Goal: Task Accomplishment & Management: Manage account settings

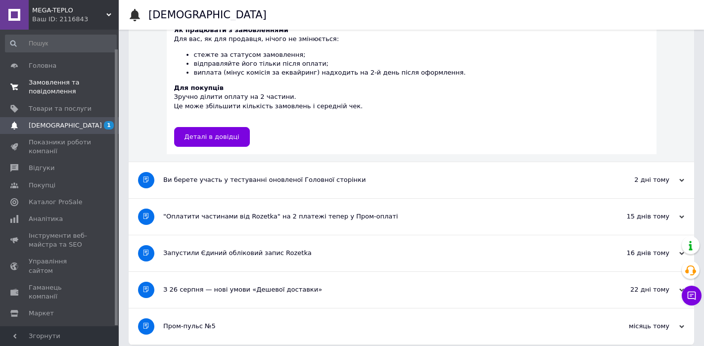
scroll to position [21, 0]
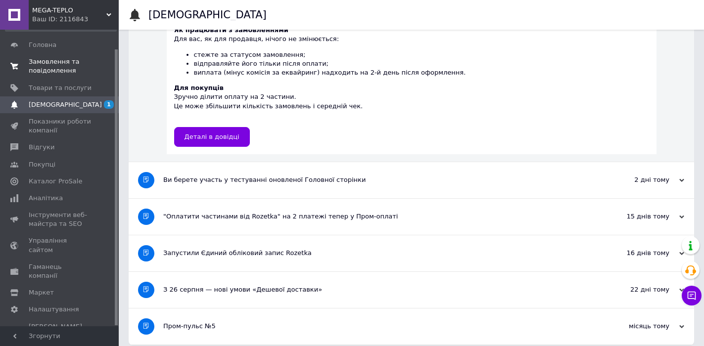
click at [48, 63] on span "Замовлення та повідомлення" at bounding box center [60, 66] width 63 height 18
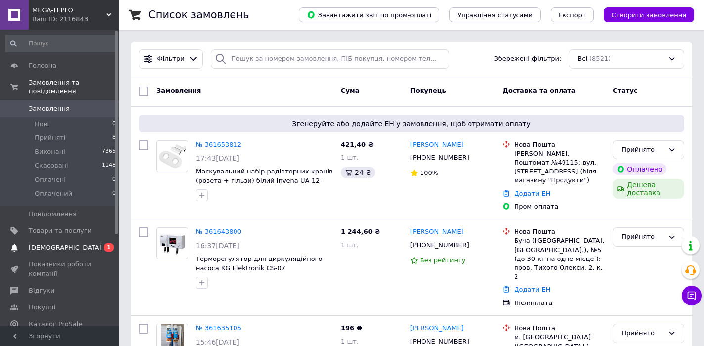
click at [60, 239] on link "Сповіщення 0 1" at bounding box center [61, 247] width 122 height 17
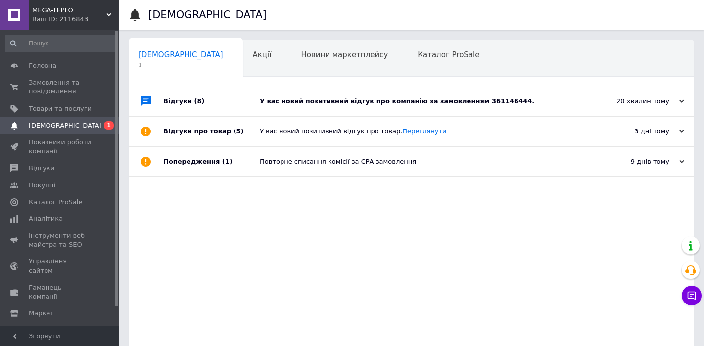
click at [320, 101] on div "У вас новий позитивний відгук про компанію за замовленням 361146444." at bounding box center [422, 101] width 325 height 9
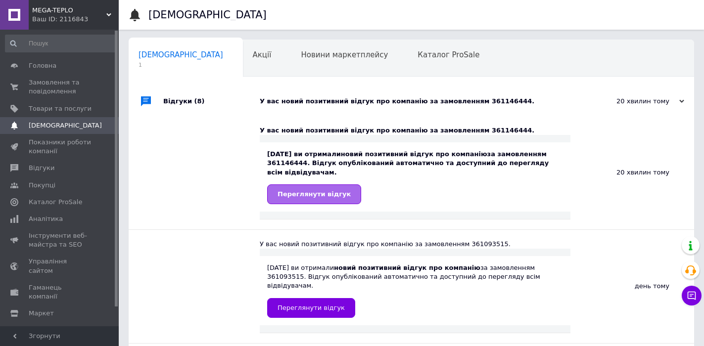
click at [297, 184] on link "Переглянути відгук" at bounding box center [314, 194] width 94 height 20
